Goal: Task Accomplishment & Management: Use online tool/utility

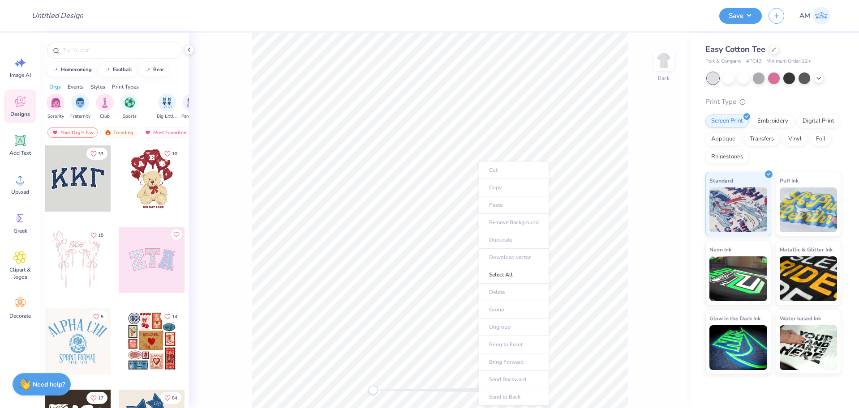
click at [668, 154] on div "Back" at bounding box center [440, 221] width 502 height 376
click at [659, 53] on img at bounding box center [664, 61] width 36 height 36
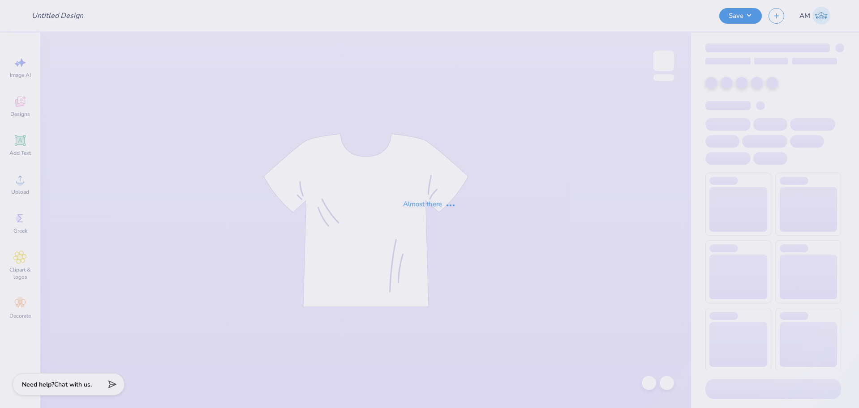
type input "General merch"
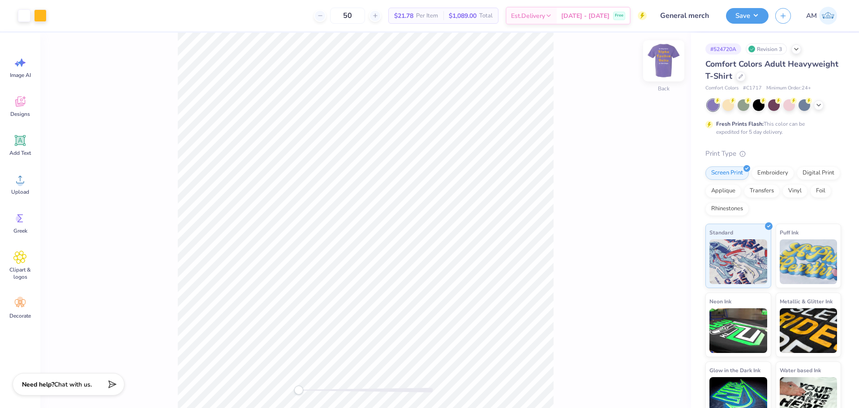
click at [659, 57] on img at bounding box center [664, 61] width 36 height 36
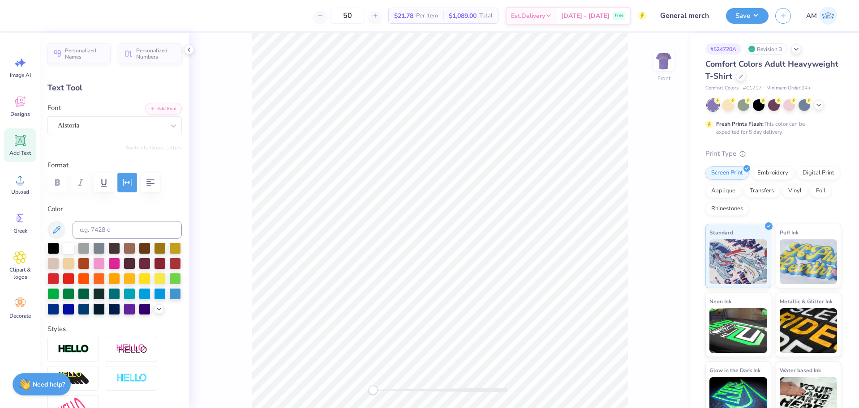
click at [132, 181] on icon "button" at bounding box center [127, 182] width 11 height 11
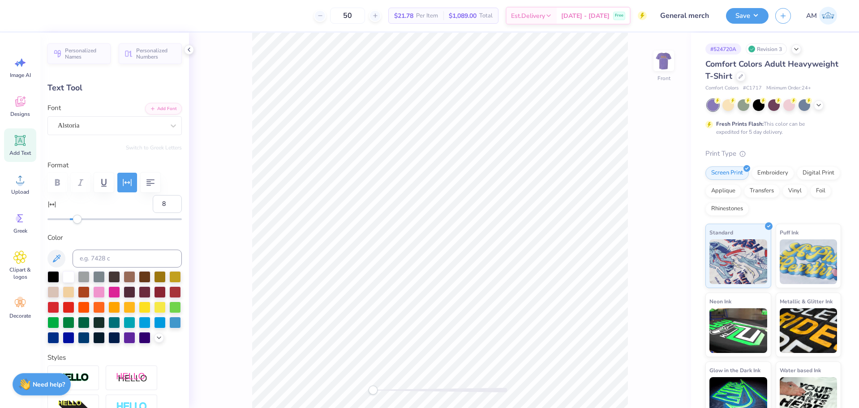
type input "7"
drag, startPoint x: 82, startPoint y: 219, endPoint x: 76, endPoint y: 220, distance: 6.4
click at [76, 220] on div "Accessibility label" at bounding box center [77, 219] width 9 height 9
type input "3"
click at [72, 221] on div "Accessibility label" at bounding box center [72, 219] width 9 height 9
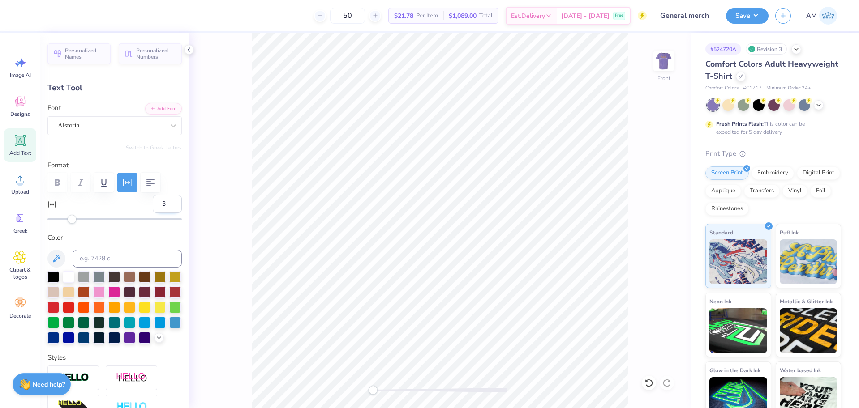
drag, startPoint x: 162, startPoint y: 206, endPoint x: 154, endPoint y: 207, distance: 8.6
click at [154, 207] on input "3" at bounding box center [167, 204] width 29 height 18
type input "2"
click at [128, 258] on input at bounding box center [127, 259] width 109 height 18
type input "12.00"
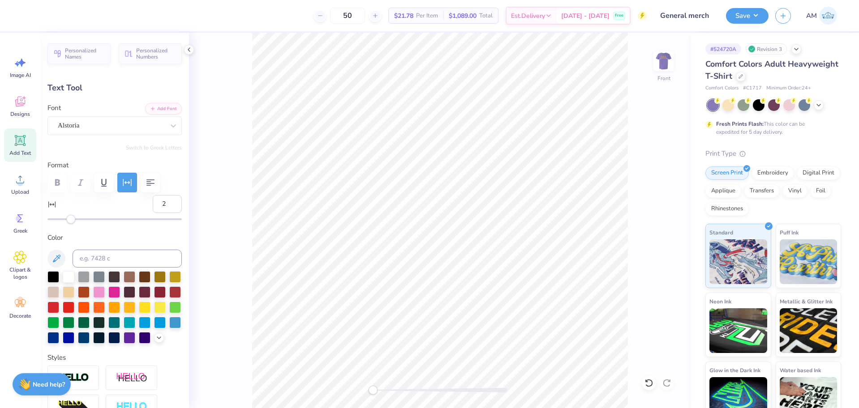
type input "8.48"
click at [161, 204] on input "12" at bounding box center [167, 204] width 29 height 18
type input "2"
click at [130, 253] on input at bounding box center [127, 259] width 109 height 18
type input "8.64"
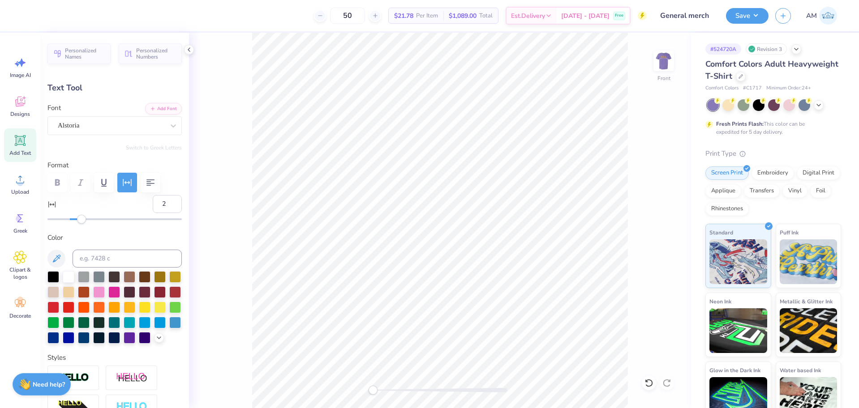
type input "2.29"
type input "12.25"
click at [162, 205] on input "12" at bounding box center [167, 204] width 29 height 18
type input "2"
click at [130, 260] on input at bounding box center [127, 259] width 109 height 18
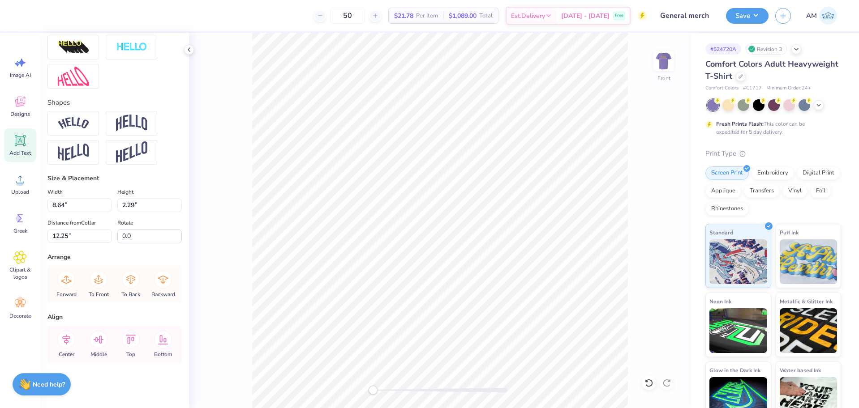
scroll to position [375, 0]
click at [69, 335] on icon at bounding box center [66, 340] width 18 height 18
type input "10.05"
type input "2.86"
type input "8.48"
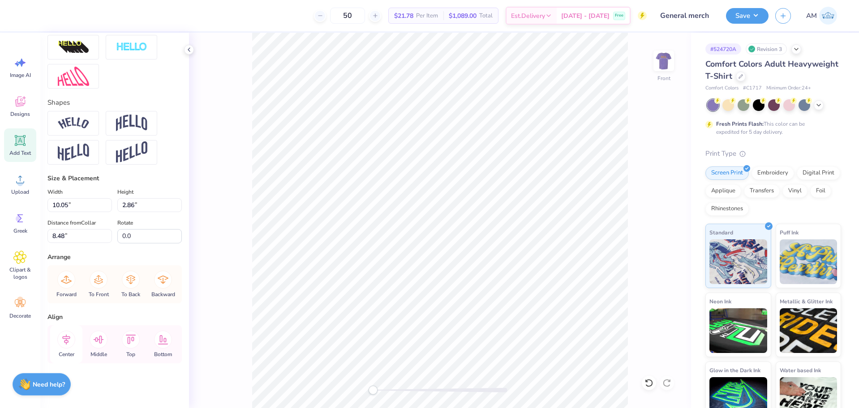
click at [71, 338] on icon at bounding box center [66, 340] width 18 height 18
type input "8.12"
type input "4.74"
click at [66, 339] on icon at bounding box center [66, 340] width 18 height 18
type input "8.13"
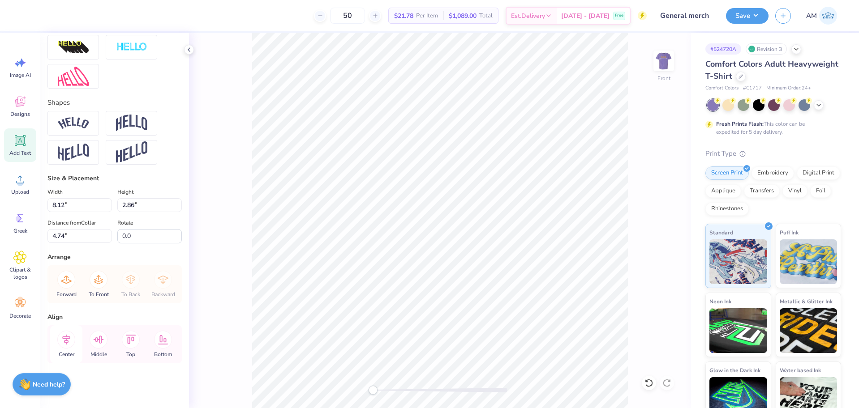
type input "1.16"
type input "15.64"
type input "0"
click at [62, 341] on icon at bounding box center [66, 340] width 18 height 18
type input "7.85"
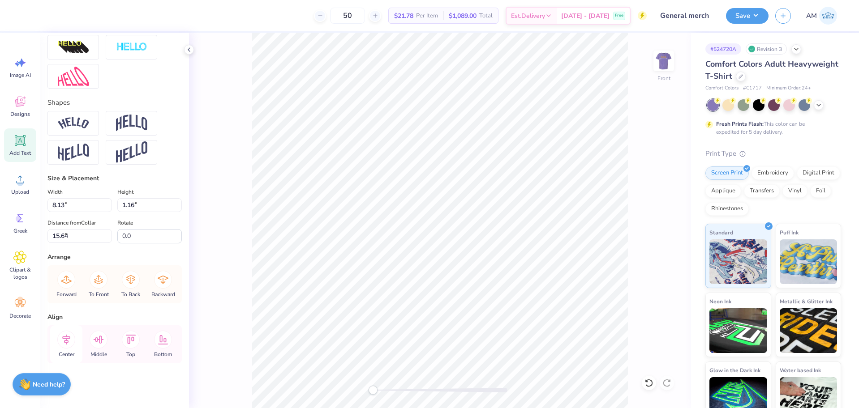
type input "3.00"
click at [65, 338] on icon at bounding box center [66, 340] width 18 height 18
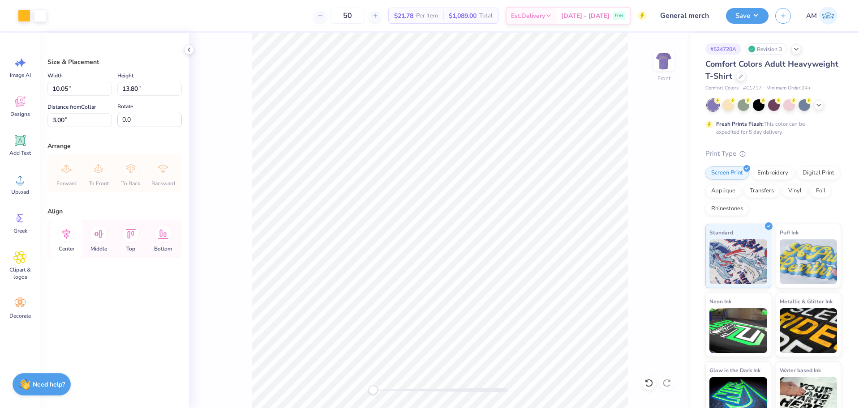
click at [71, 237] on icon at bounding box center [66, 234] width 18 height 18
click at [486, 286] on li "Group" at bounding box center [498, 289] width 70 height 17
click at [657, 56] on img at bounding box center [664, 61] width 36 height 36
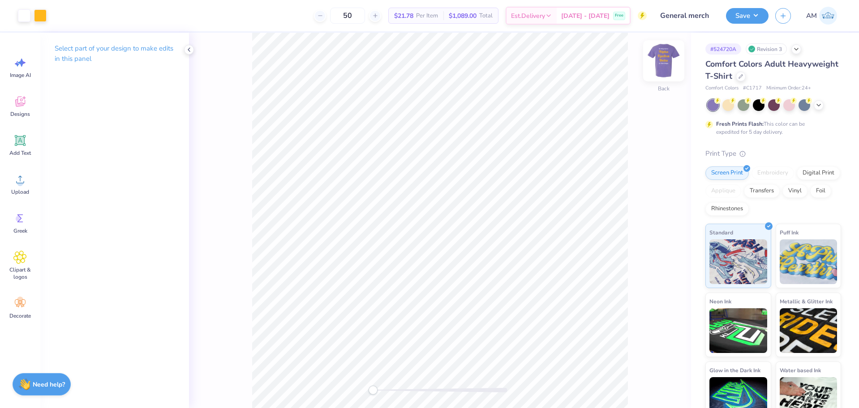
click at [661, 55] on img at bounding box center [664, 61] width 36 height 36
click at [661, 55] on img at bounding box center [664, 61] width 18 height 18
click at [662, 76] on div at bounding box center [663, 60] width 41 height 41
click at [655, 75] on img at bounding box center [664, 61] width 36 height 36
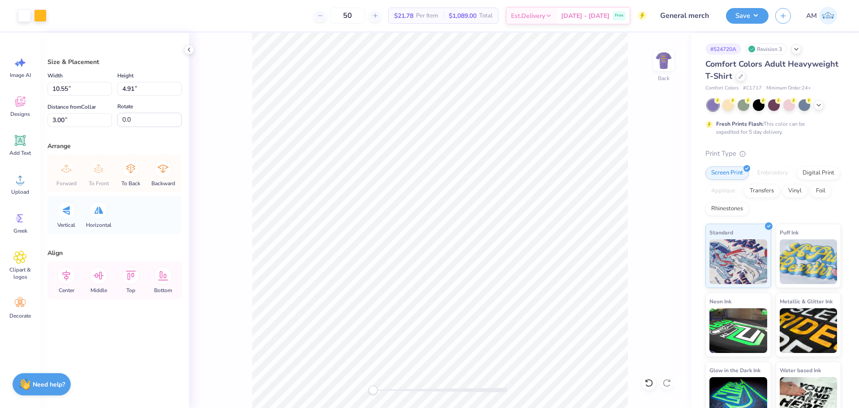
click at [645, 383] on icon at bounding box center [648, 383] width 9 height 9
click at [511, 322] on li "Ungroup" at bounding box center [523, 322] width 70 height 17
type input "2.27"
click at [69, 275] on icon at bounding box center [66, 276] width 18 height 18
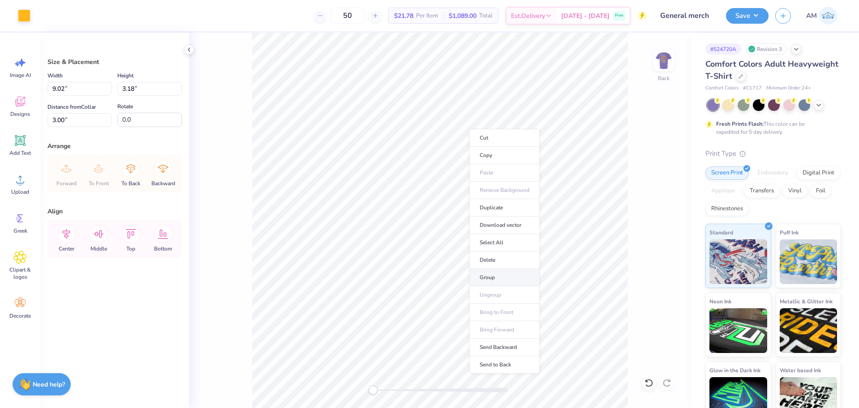
click at [493, 277] on li "Group" at bounding box center [504, 277] width 70 height 17
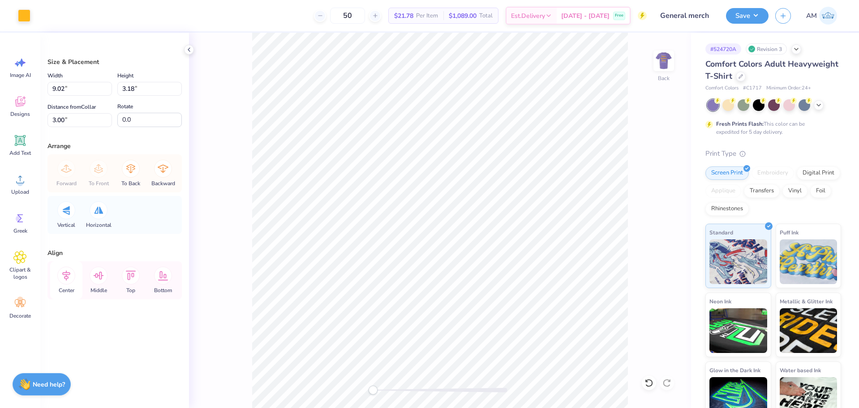
click at [71, 279] on icon at bounding box center [66, 276] width 18 height 18
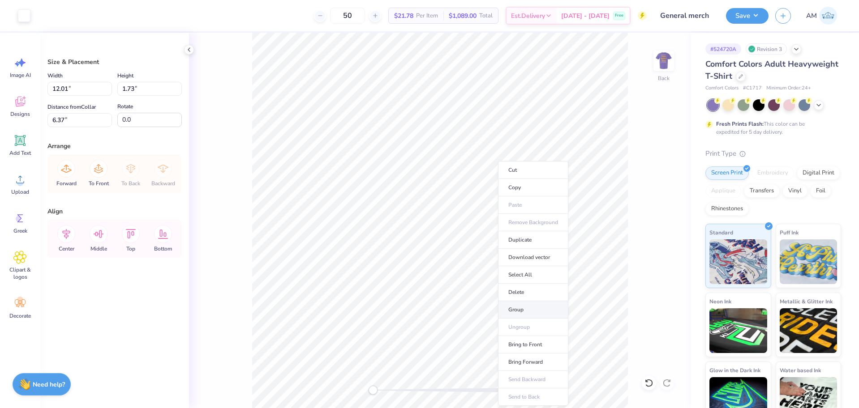
click at [527, 313] on li "Group" at bounding box center [533, 309] width 70 height 17
click at [98, 232] on icon at bounding box center [99, 234] width 18 height 18
click at [68, 235] on icon at bounding box center [66, 234] width 18 height 18
click at [648, 381] on icon at bounding box center [649, 383] width 8 height 8
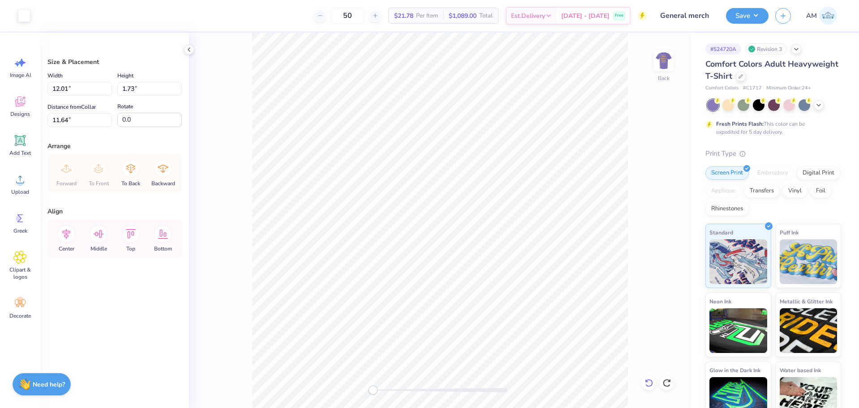
type input "6.37"
click at [66, 232] on icon at bounding box center [66, 234] width 18 height 18
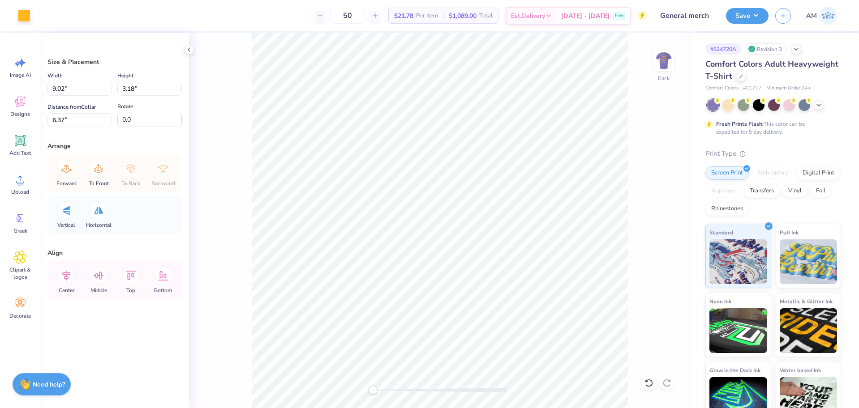
type input "9.02"
type input "3.18"
type input "3.00"
click at [69, 276] on icon at bounding box center [66, 276] width 18 height 18
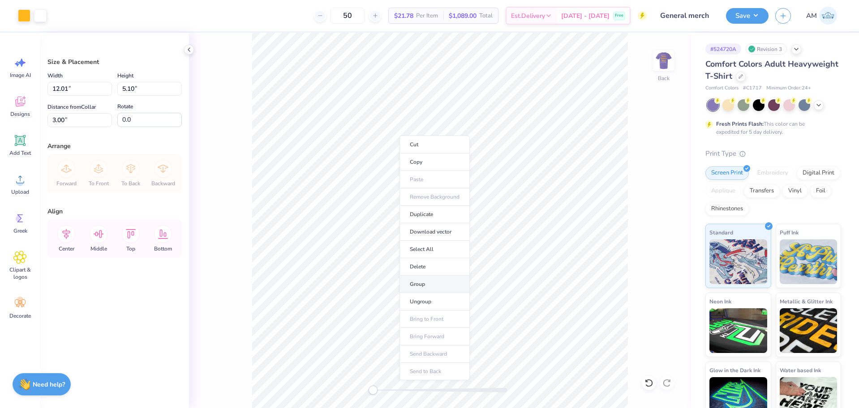
click at [423, 282] on li "Group" at bounding box center [434, 284] width 70 height 17
click at [754, 15] on button "Save" at bounding box center [747, 15] width 43 height 16
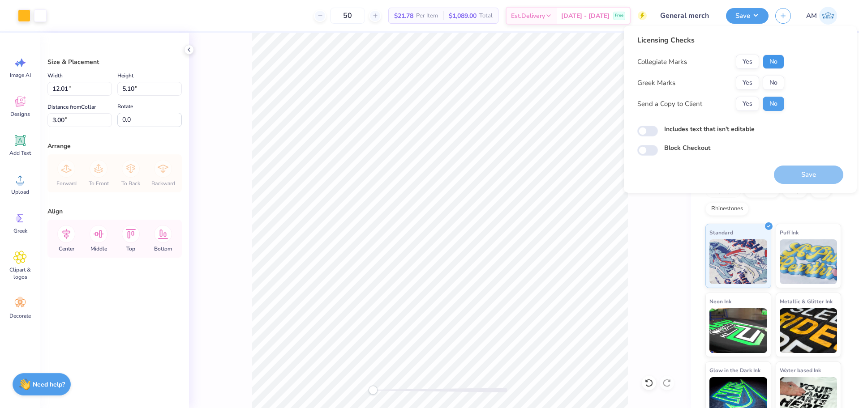
click at [773, 63] on button "No" at bounding box center [772, 62] width 21 height 14
click at [771, 79] on button "No" at bounding box center [772, 83] width 21 height 14
click at [740, 109] on button "Yes" at bounding box center [747, 104] width 23 height 14
click at [804, 174] on button "Save" at bounding box center [808, 175] width 69 height 18
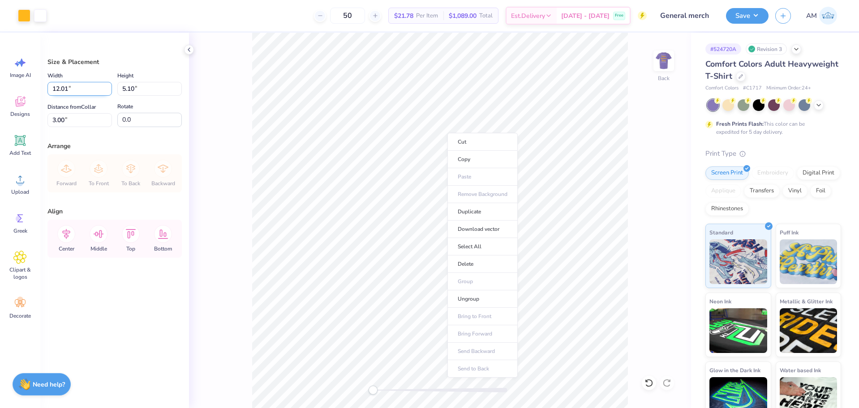
click at [63, 92] on input "12.01" at bounding box center [79, 89] width 64 height 14
type input "12.00"
click at [59, 120] on input "3.00" at bounding box center [79, 120] width 64 height 14
type input "3"
click at [653, 59] on div "Back" at bounding box center [440, 221] width 502 height 376
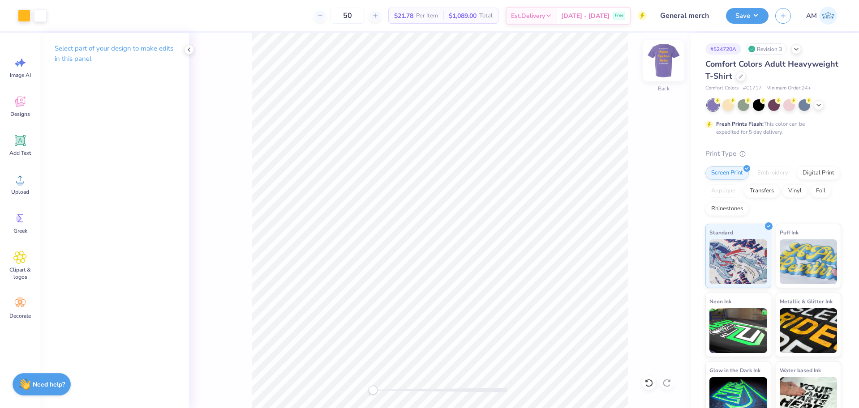
click at [668, 66] on img at bounding box center [664, 61] width 36 height 36
click at [330, 30] on div "Art colors 50 $21.78 Per Item $1,089.00 Total Est. Delivery Oct 11 - 14 Free De…" at bounding box center [429, 204] width 859 height 408
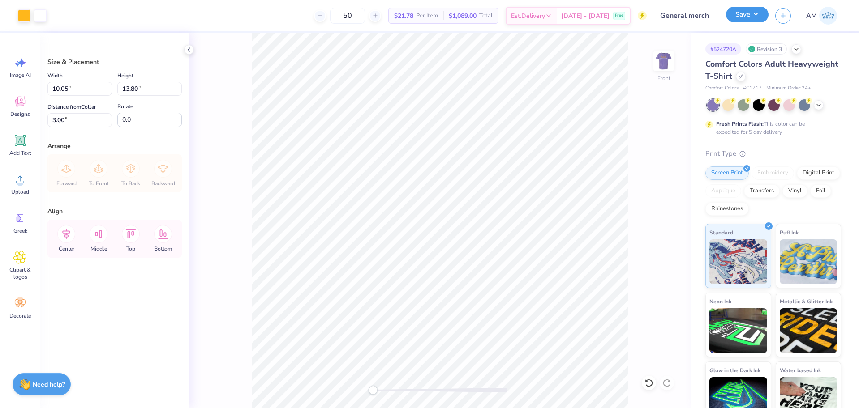
click at [744, 17] on button "Save" at bounding box center [747, 15] width 43 height 16
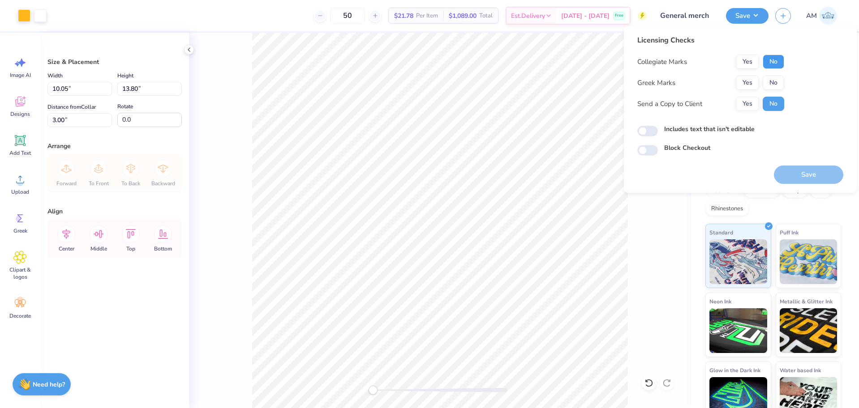
click at [776, 67] on button "No" at bounding box center [772, 62] width 21 height 14
click at [774, 79] on button "No" at bounding box center [772, 83] width 21 height 14
click at [749, 103] on button "Yes" at bounding box center [747, 104] width 23 height 14
click at [793, 174] on button "Save" at bounding box center [808, 175] width 69 height 18
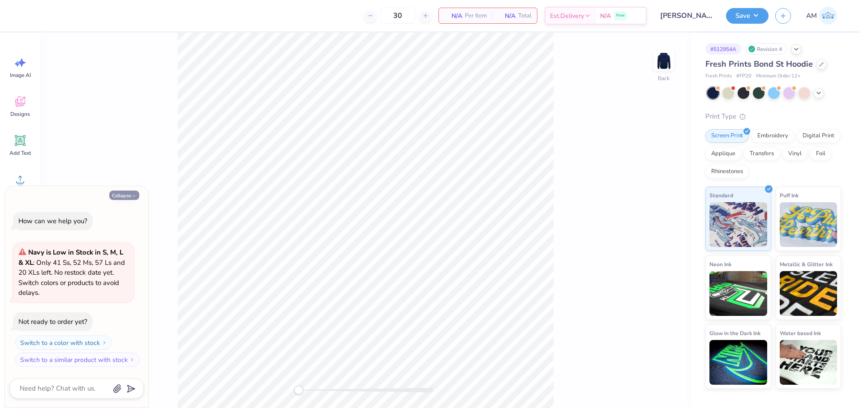
click at [128, 196] on button "Collapse" at bounding box center [124, 195] width 30 height 9
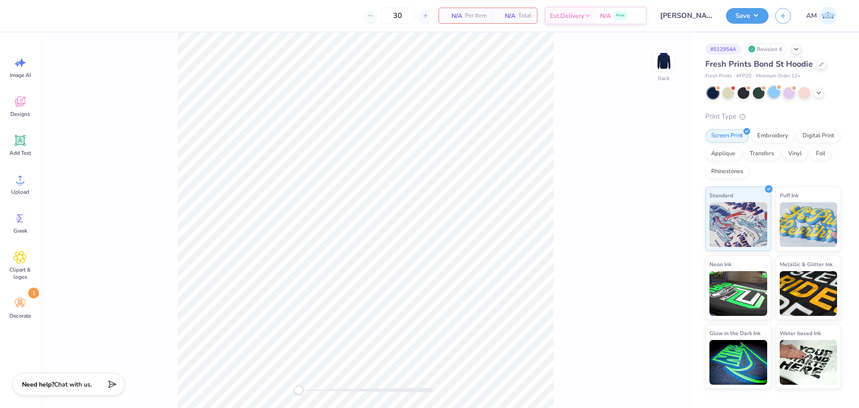
click at [770, 91] on div at bounding box center [774, 92] width 12 height 12
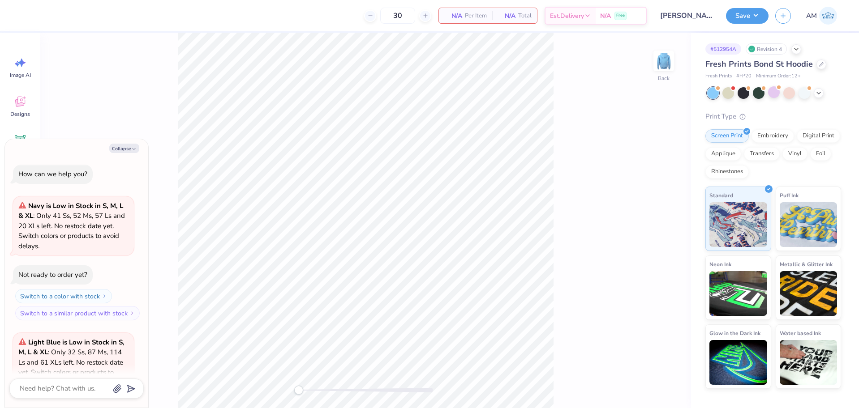
scroll to position [90, 0]
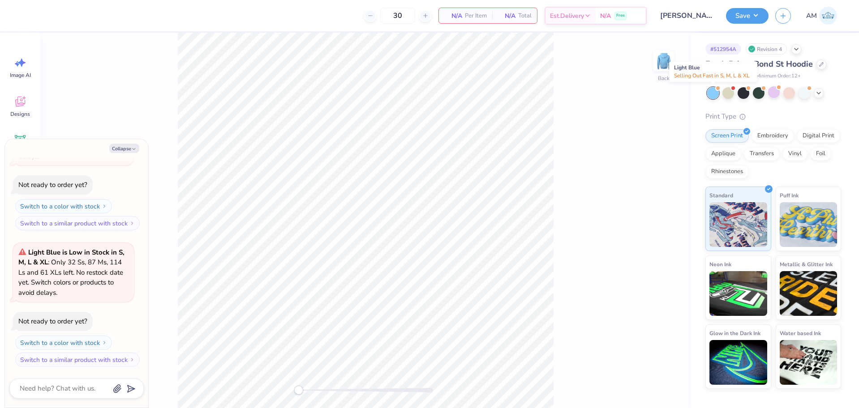
click at [710, 94] on div at bounding box center [713, 93] width 12 height 12
type textarea "x"
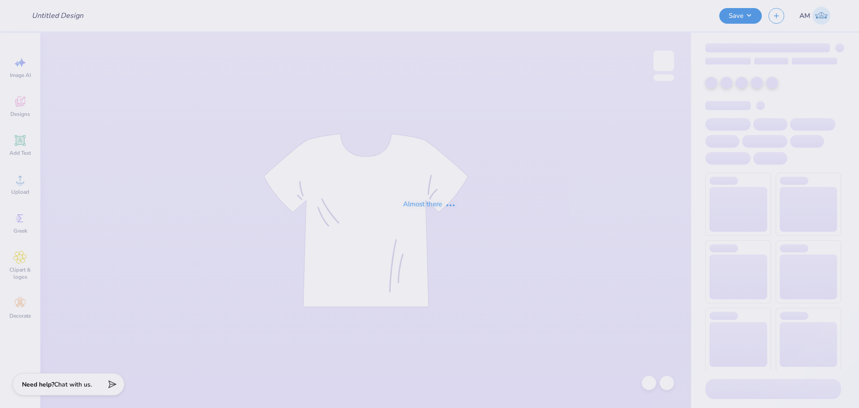
type input "Ali Carriere : Auburn University"
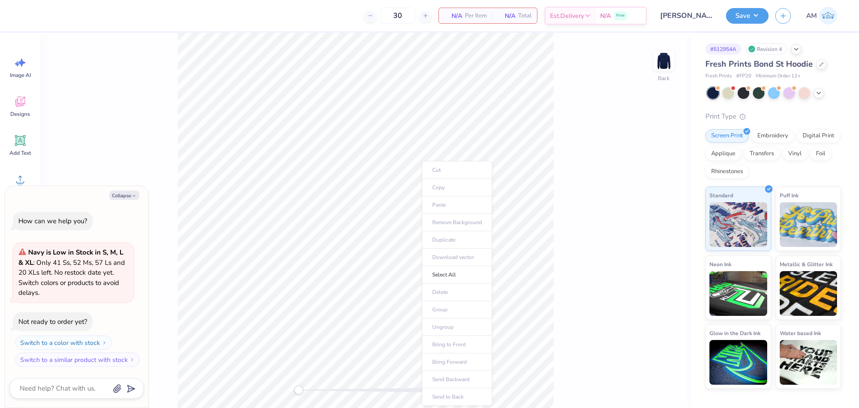
click at [573, 205] on div "Back" at bounding box center [365, 221] width 650 height 376
click at [667, 63] on img at bounding box center [664, 61] width 36 height 36
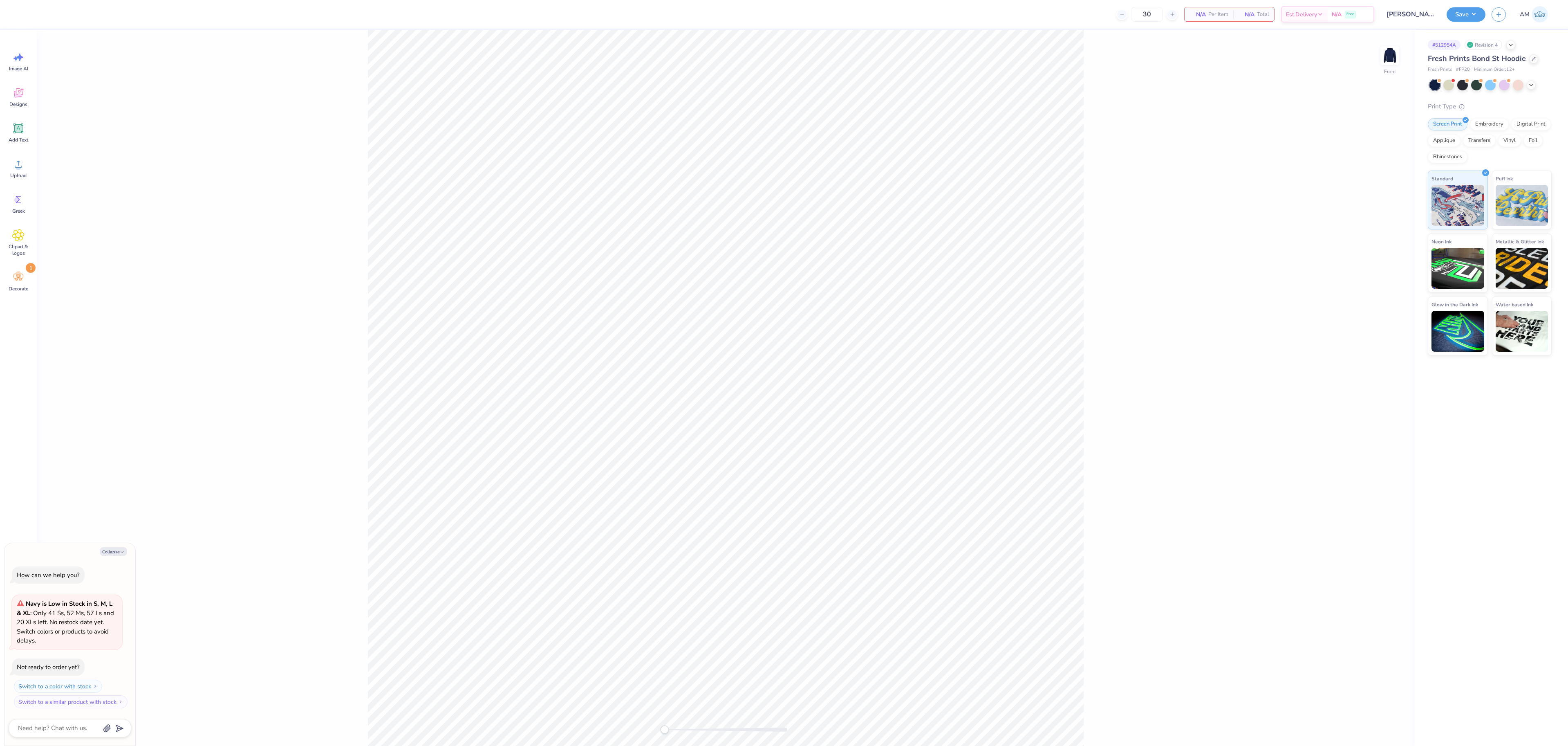
type textarea "x"
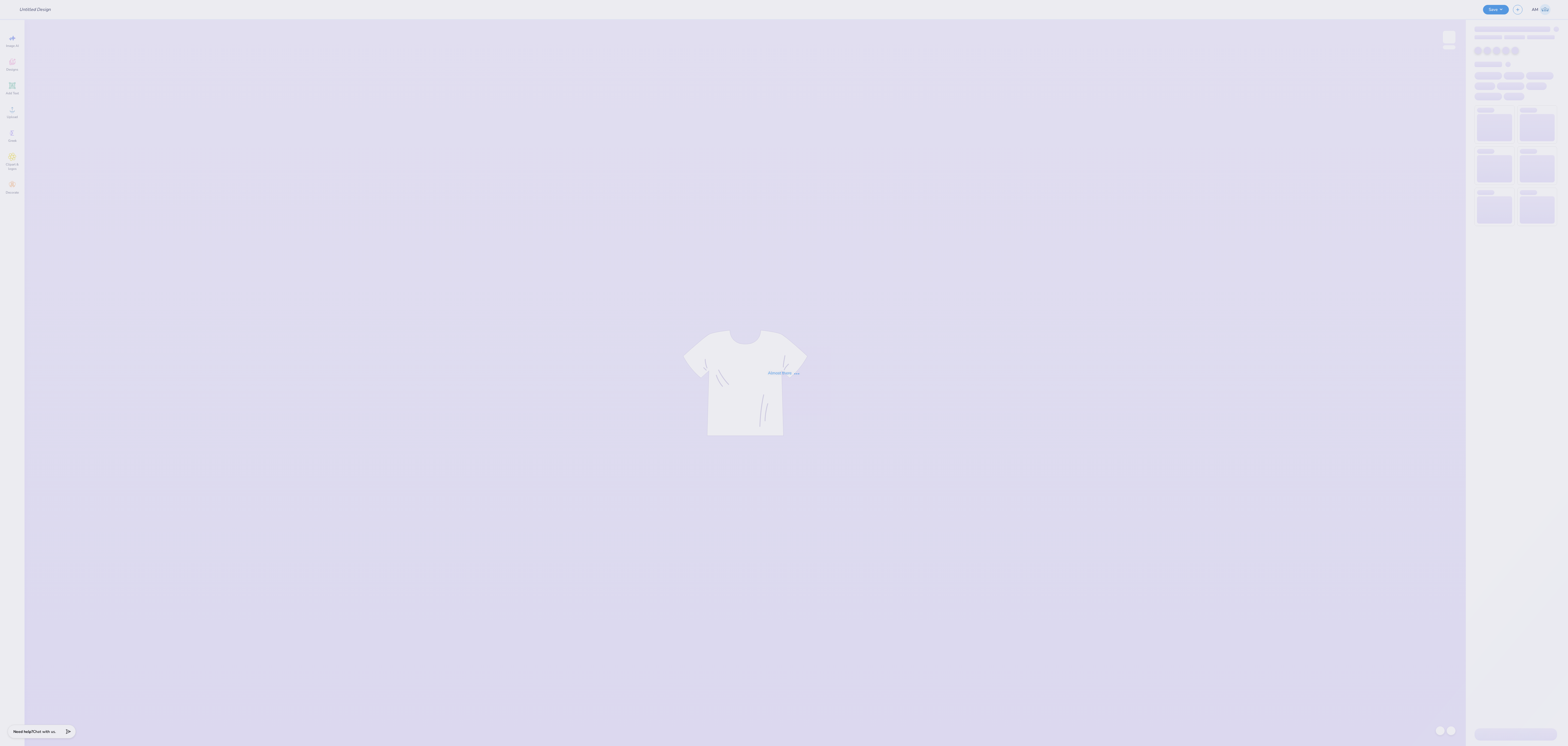
type input "Ali Carriere : Auburn University"
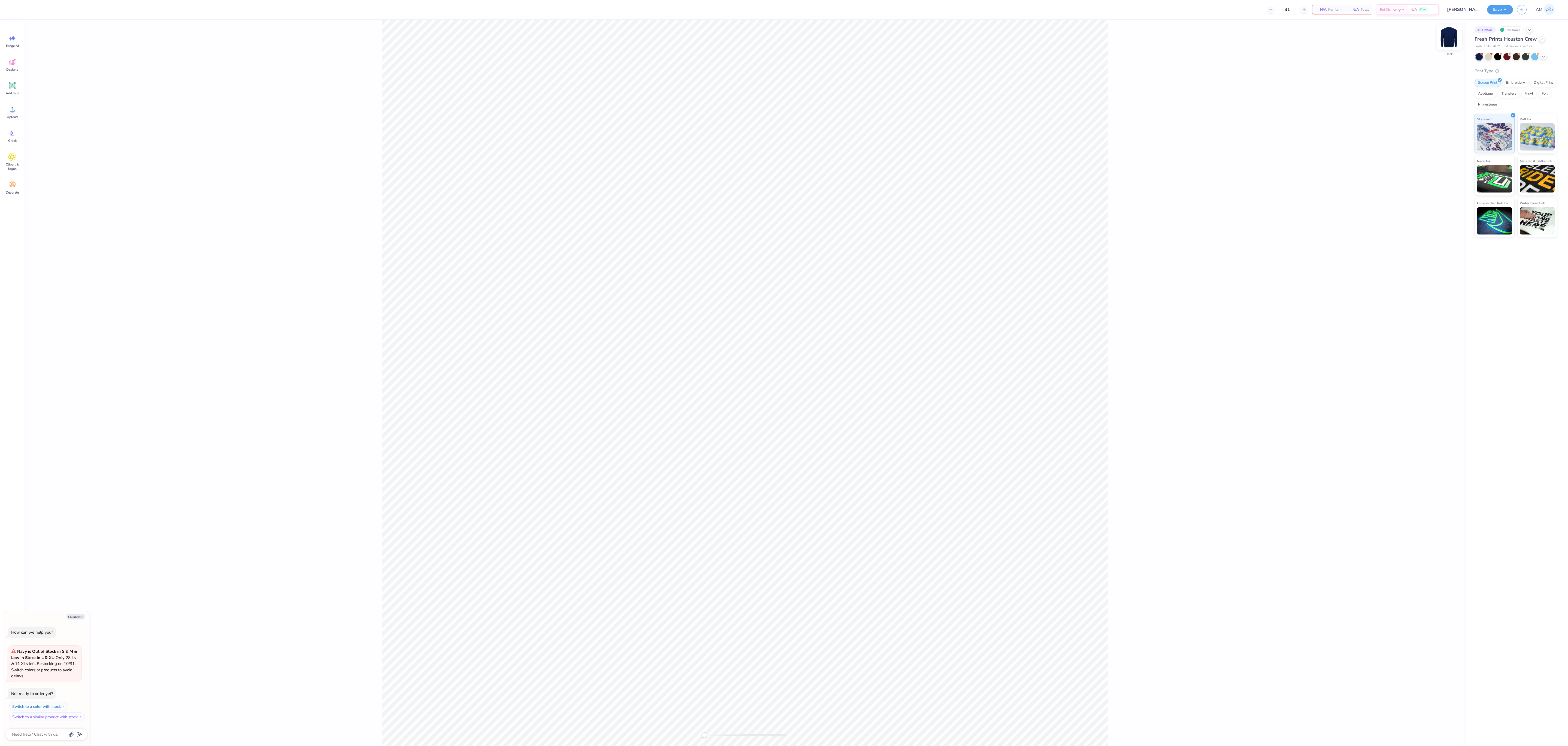
click at [1443, 41] on img at bounding box center [1449, 37] width 22 height 22
type textarea "x"
click at [1442, 33] on div "Back" at bounding box center [745, 383] width 1441 height 726
click at [1451, 40] on img at bounding box center [1449, 37] width 22 height 22
type textarea "x"
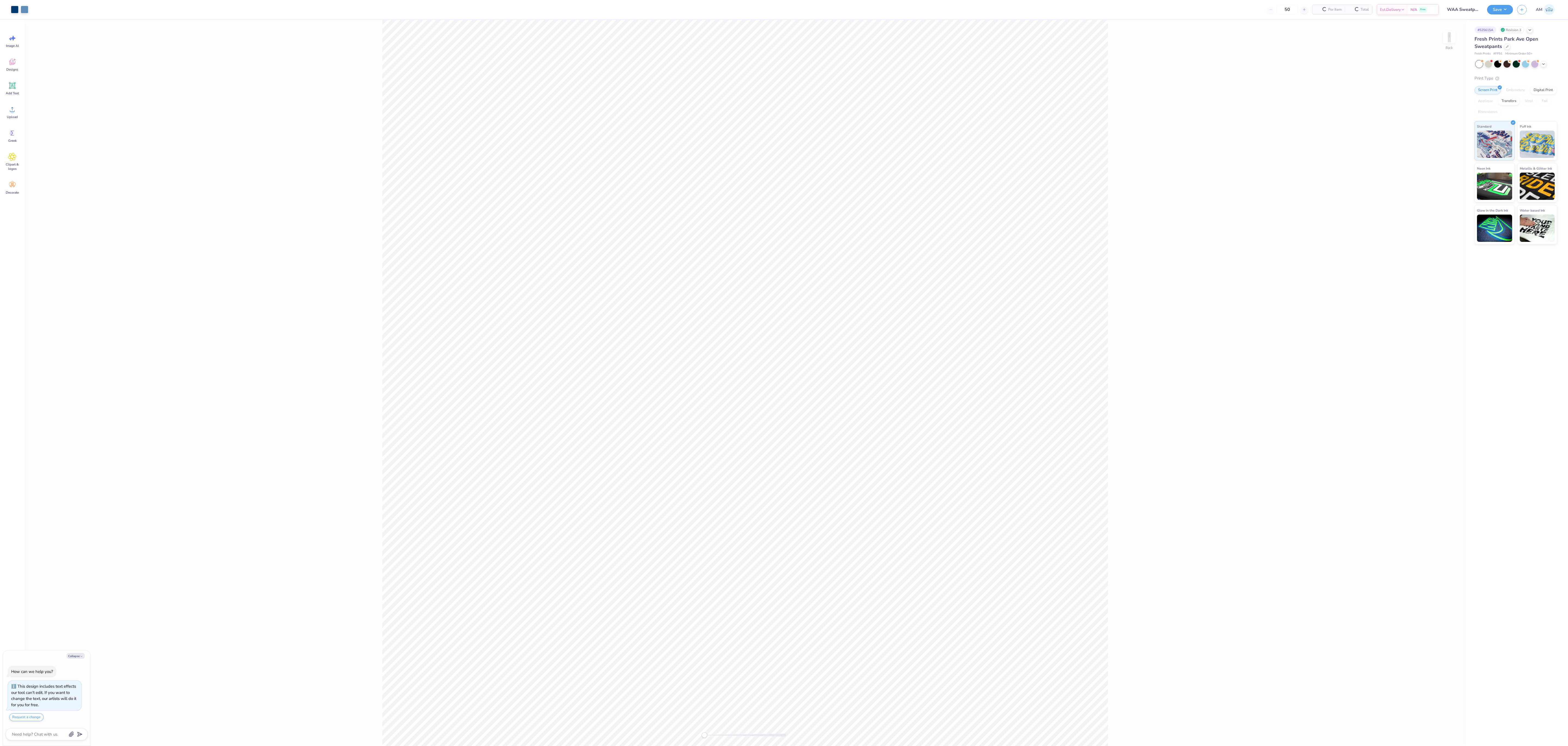
scroll to position [17, 0]
type textarea "x"
